Goal: Task Accomplishment & Management: Use online tool/utility

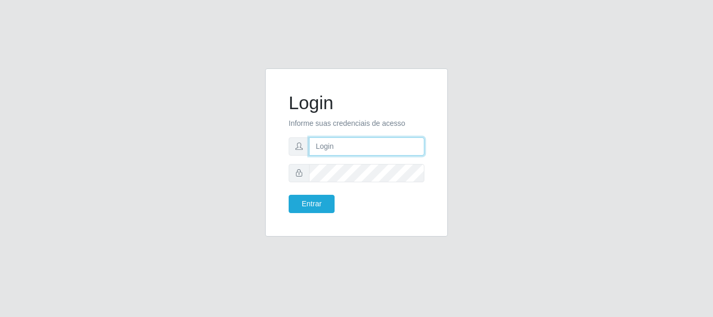
click at [330, 148] on input "text" at bounding box center [366, 146] width 115 height 18
type input "[EMAIL_ADDRESS][DOMAIN_NAME]"
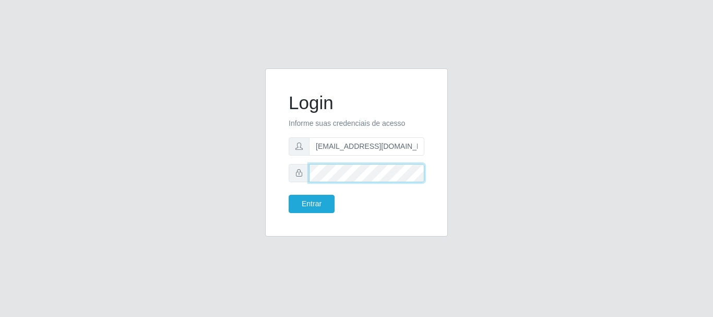
click at [289, 195] on button "Entrar" at bounding box center [312, 204] width 46 height 18
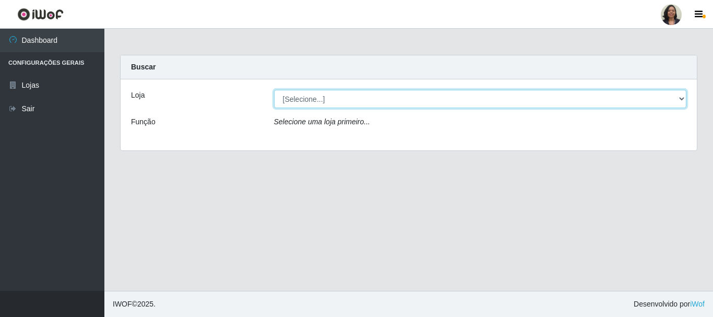
click at [682, 99] on select "[Selecione...] SuperFácil Atacado - Rodoviária" at bounding box center [480, 99] width 413 height 18
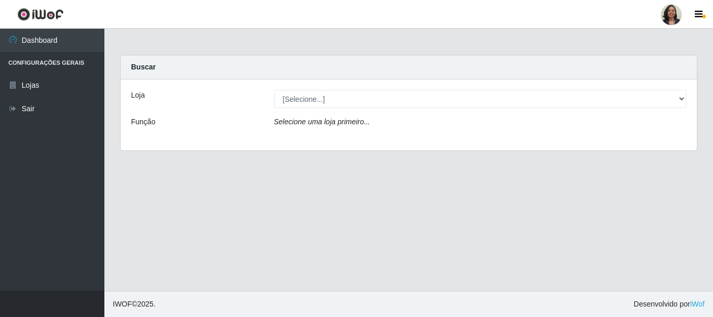
click at [502, 137] on div "Loja [Selecione...] SuperFácil Atacado - Rodoviária Função Selecione uma loja p…" at bounding box center [409, 114] width 576 height 71
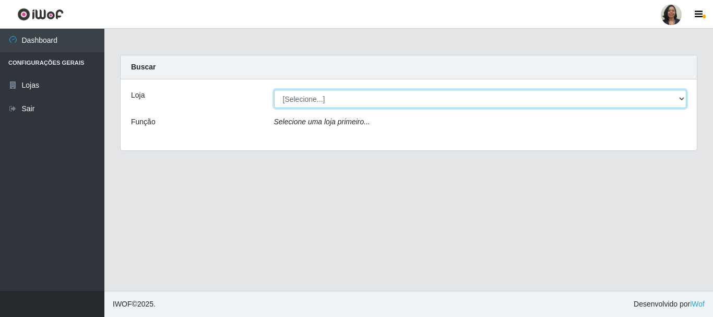
click at [683, 98] on select "[Selecione...] SuperFácil Atacado - Rodoviária" at bounding box center [480, 99] width 413 height 18
select select "400"
click at [274, 90] on select "[Selecione...] SuperFácil Atacado - Rodoviária" at bounding box center [480, 99] width 413 height 18
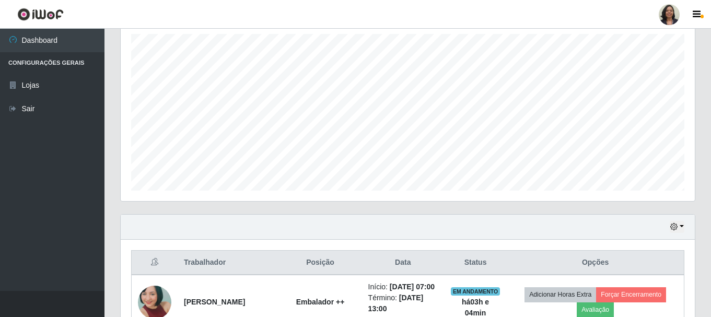
scroll to position [164, 0]
